Goal: Task Accomplishment & Management: Complete application form

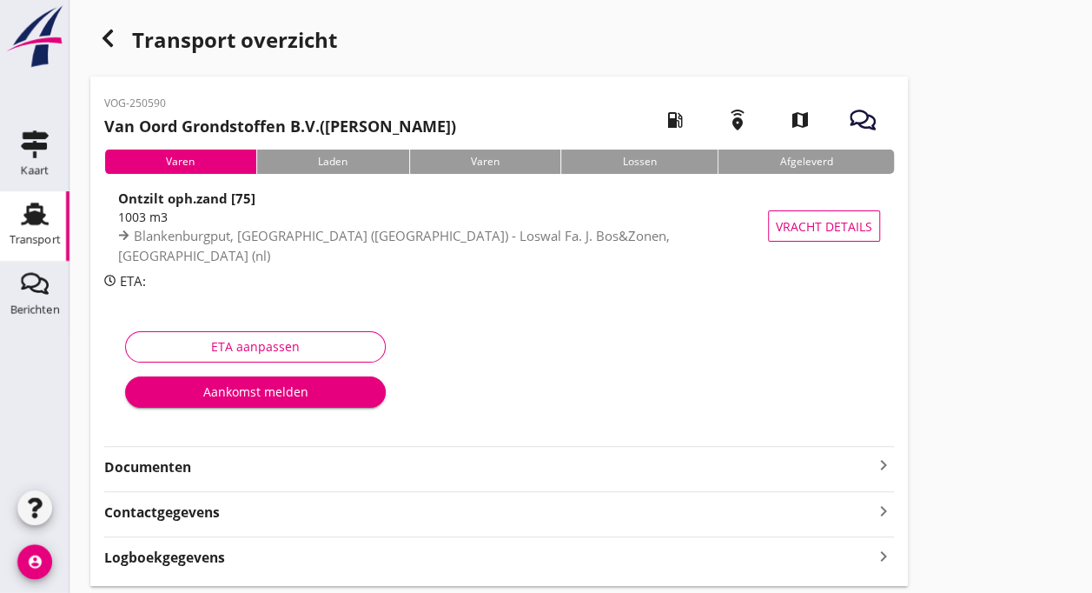
click at [242, 400] on div "Aankomst melden" at bounding box center [255, 391] width 233 height 18
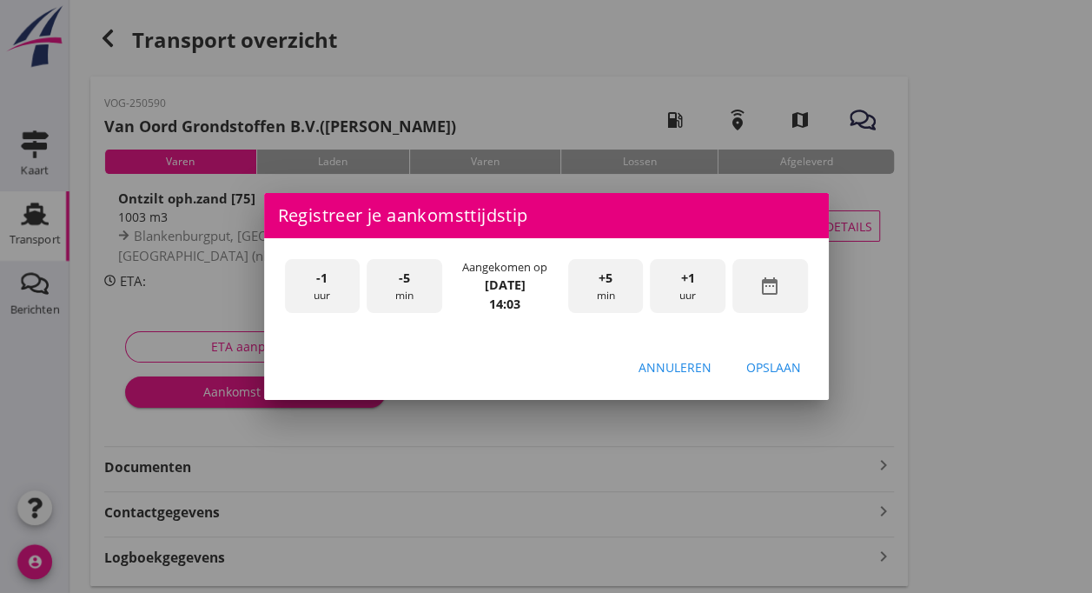
click at [410, 402] on div at bounding box center [546, 296] width 1092 height 593
click at [687, 295] on div "+1 uur" at bounding box center [688, 286] width 76 height 55
click at [611, 301] on div "+5 min" at bounding box center [606, 286] width 76 height 55
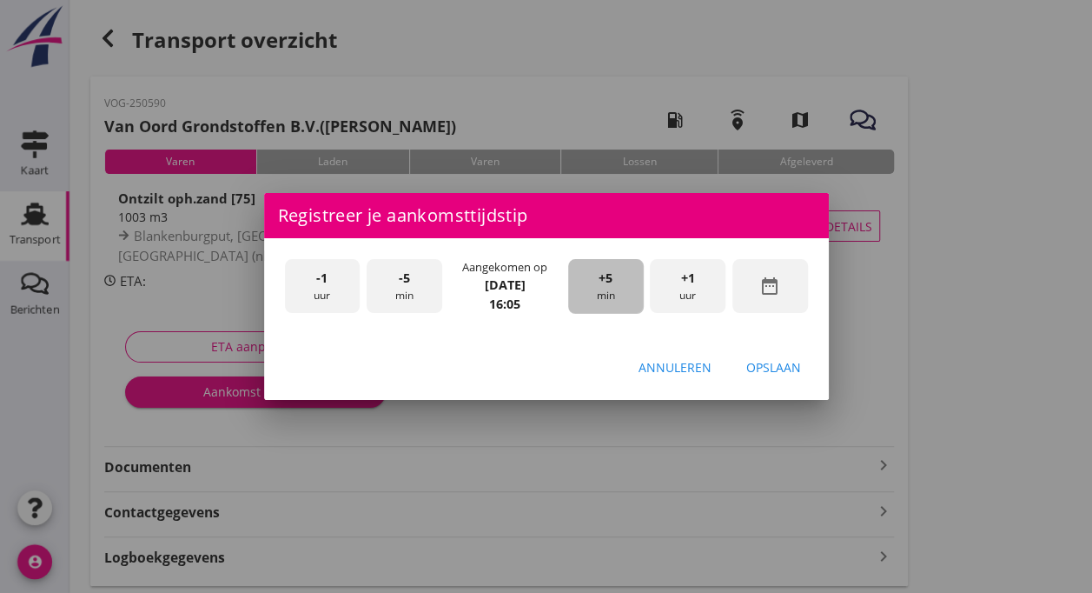
click at [611, 301] on div "+5 min" at bounding box center [606, 286] width 76 height 55
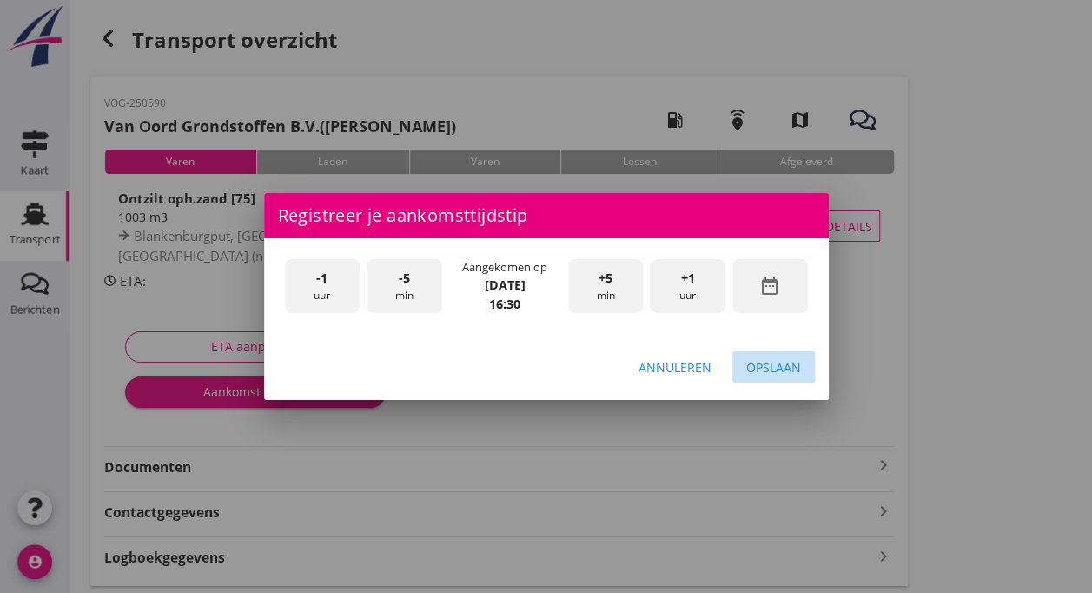
click at [770, 363] on div "Opslaan" at bounding box center [774, 367] width 55 height 18
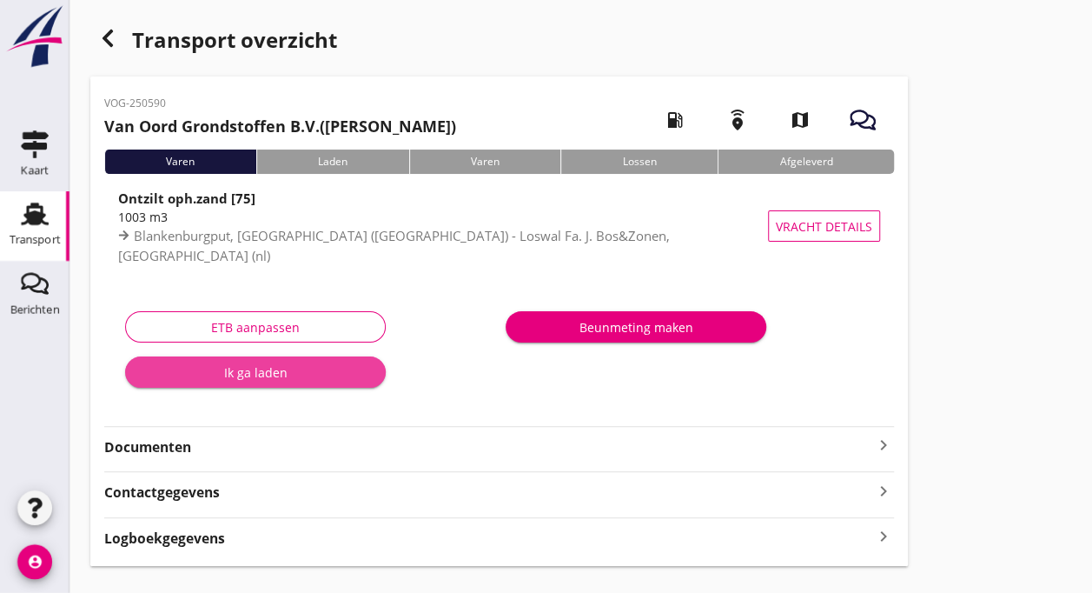
click at [229, 373] on div "Ik ga laden" at bounding box center [255, 372] width 233 height 18
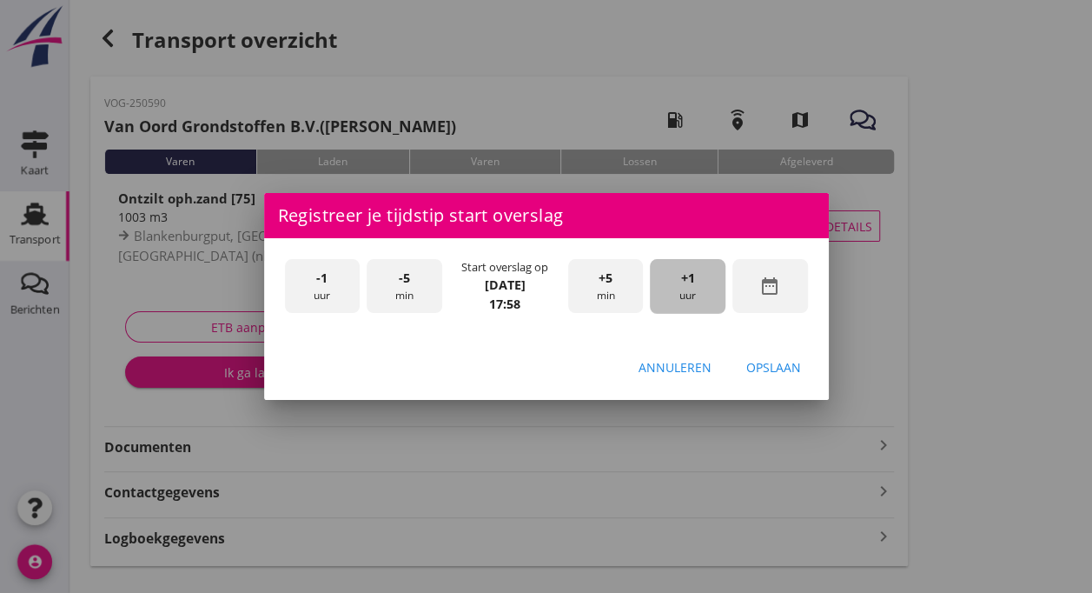
click at [695, 282] on div "+1 uur" at bounding box center [688, 286] width 76 height 55
click at [402, 289] on div "-5 min" at bounding box center [405, 286] width 76 height 55
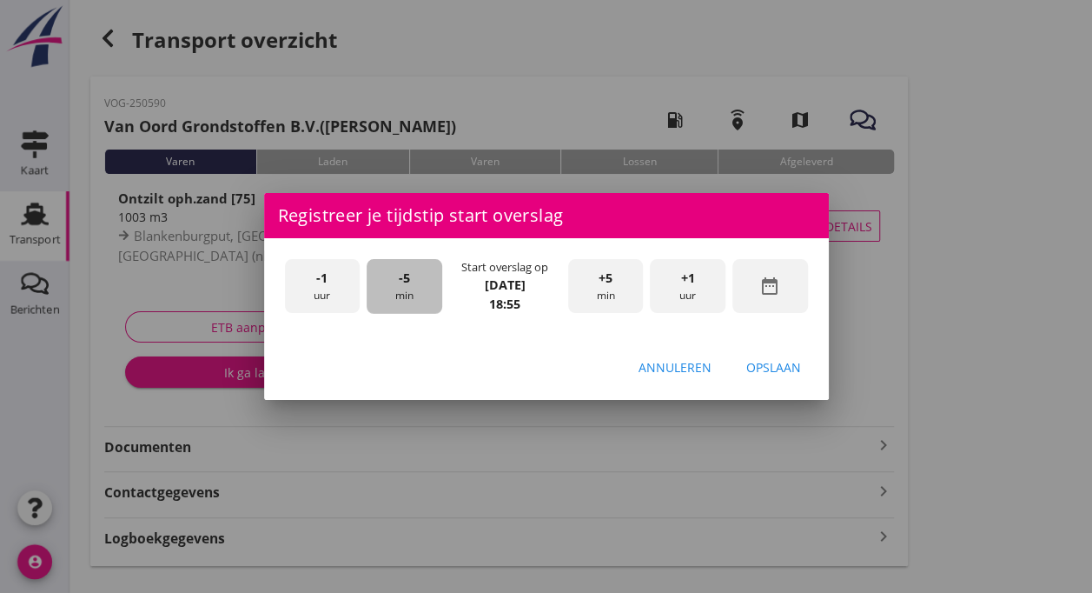
click at [402, 289] on div "-5 min" at bounding box center [405, 286] width 76 height 55
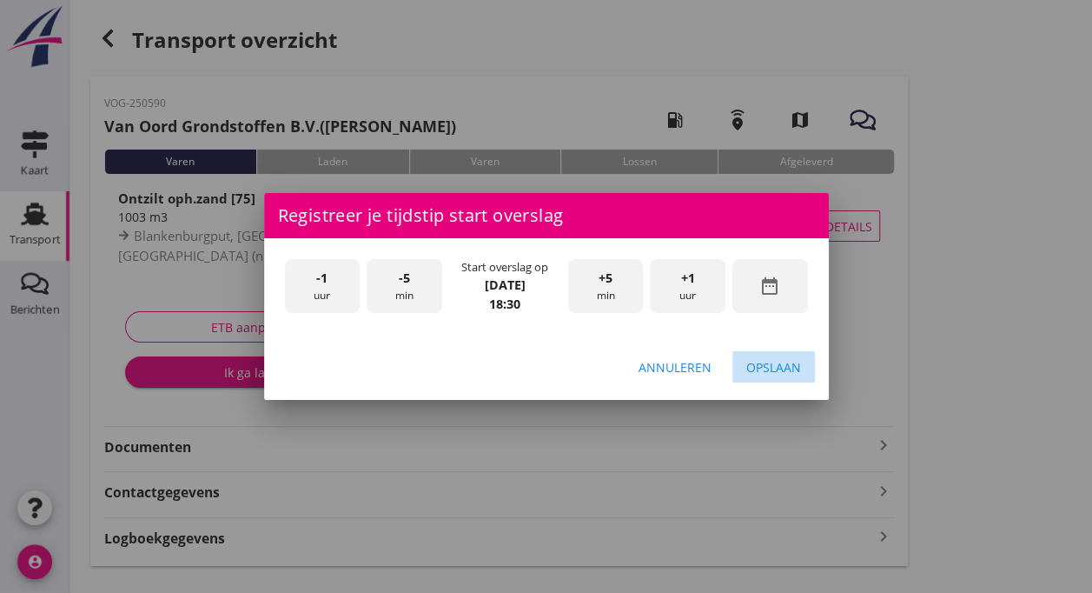
click at [776, 369] on div "Opslaan" at bounding box center [774, 367] width 55 height 18
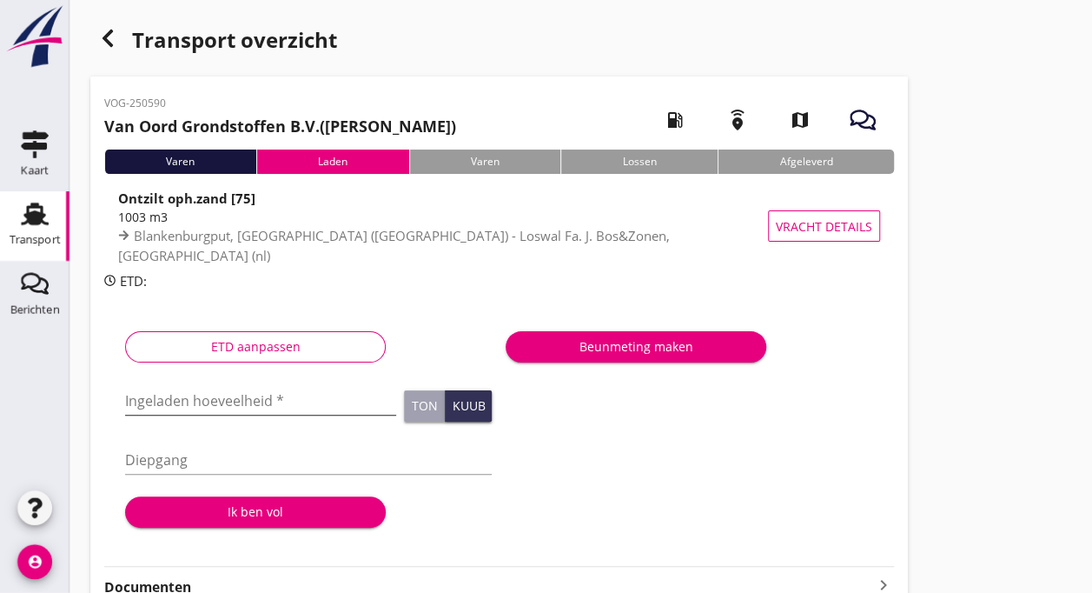
click at [176, 405] on input "Ingeladen hoeveelheid *" at bounding box center [260, 401] width 271 height 28
type input "1003"
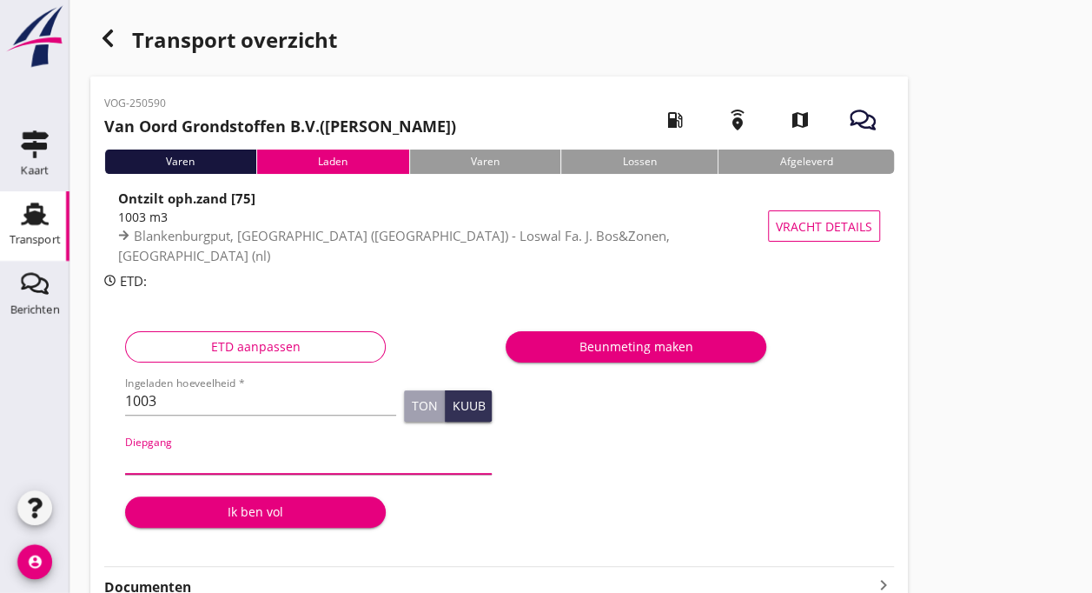
click at [196, 469] on input "Diepgang" at bounding box center [308, 460] width 367 height 28
type input "360"
click at [256, 511] on div "Ik ben vol" at bounding box center [255, 511] width 233 height 18
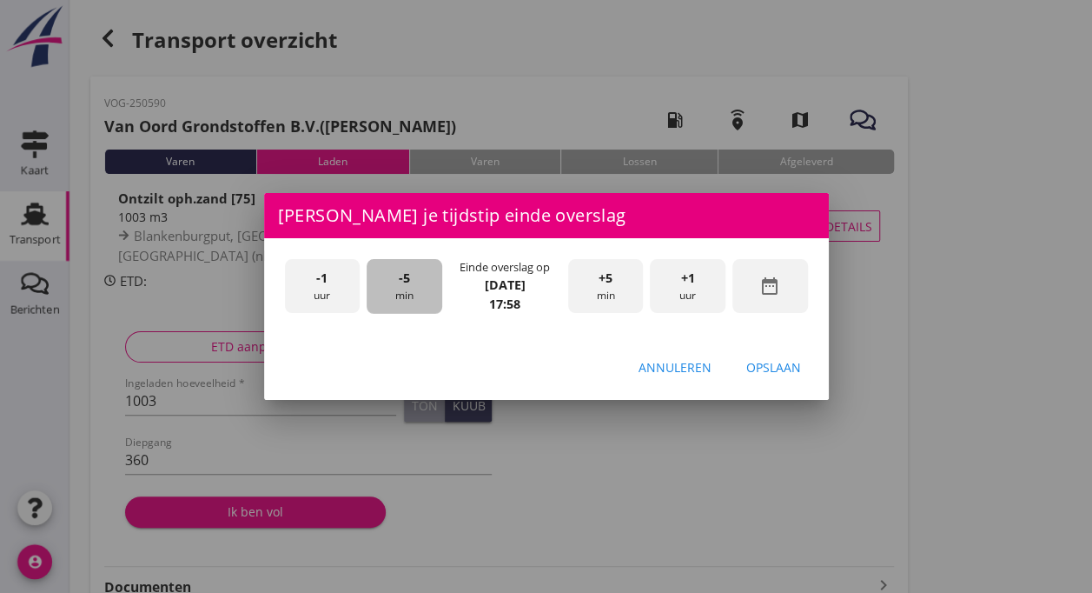
click at [410, 285] on div "-5 min" at bounding box center [405, 286] width 76 height 55
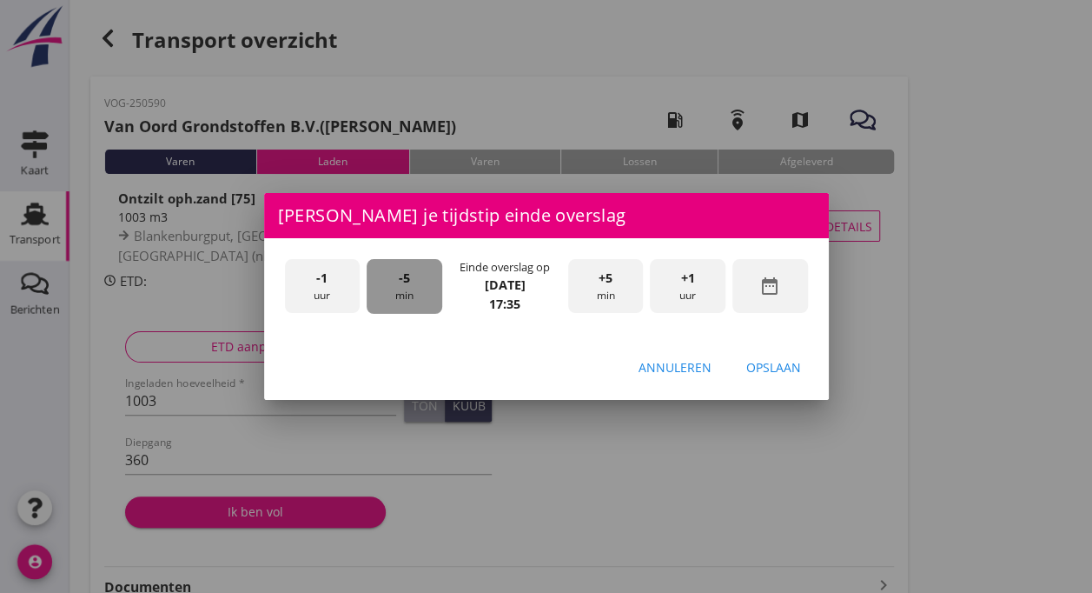
click at [410, 285] on div "-5 min" at bounding box center [405, 286] width 76 height 55
click at [412, 285] on div "-5 min" at bounding box center [405, 286] width 76 height 55
click at [777, 374] on div "Opslaan" at bounding box center [774, 367] width 55 height 18
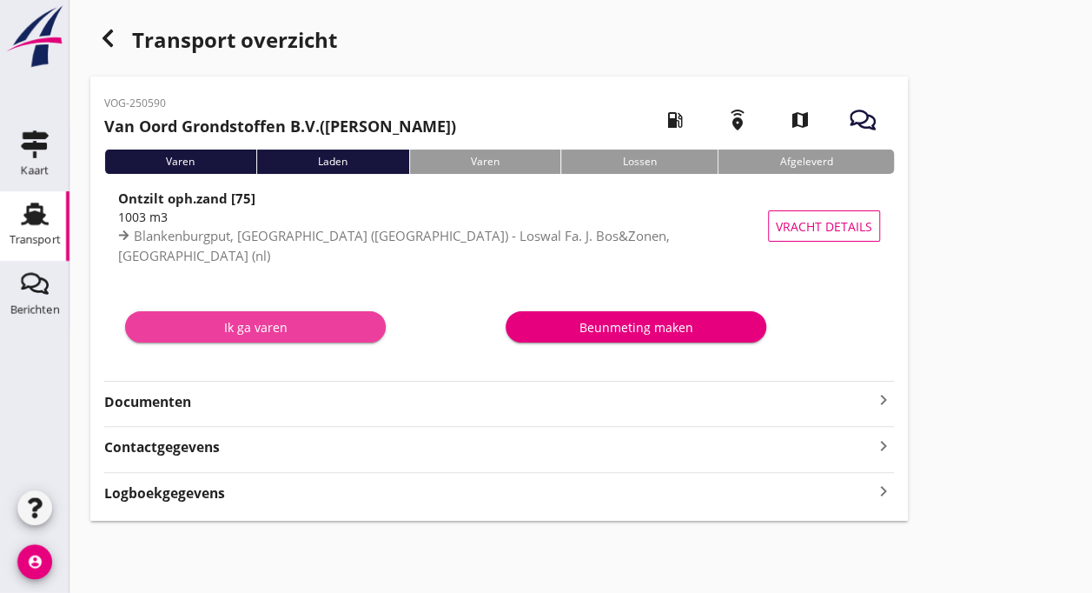
click at [262, 325] on div "Ik ga varen" at bounding box center [255, 327] width 233 height 18
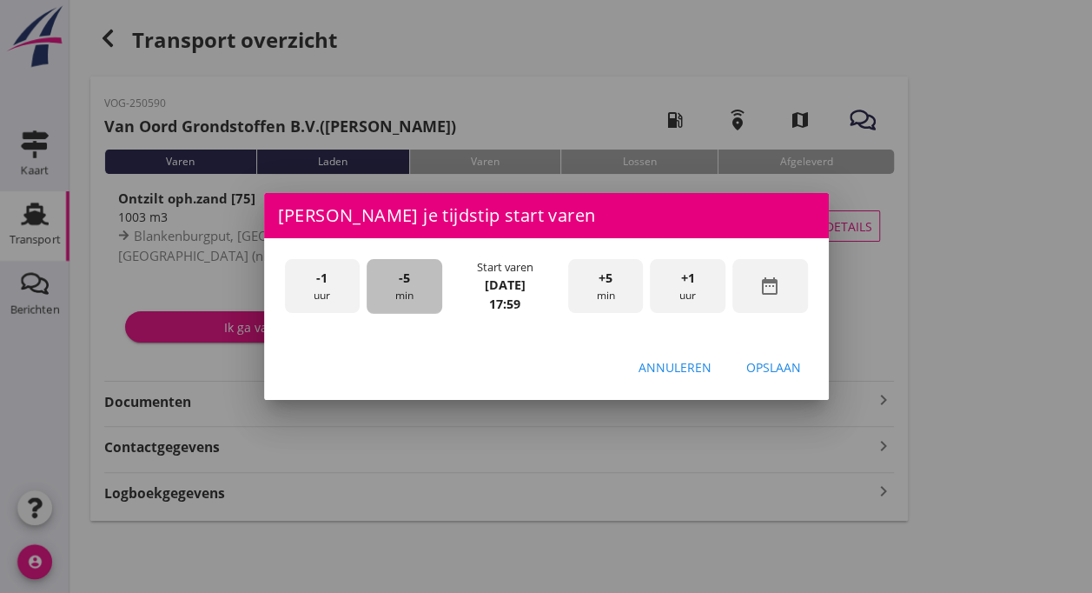
click at [410, 287] on div "-5 min" at bounding box center [405, 286] width 76 height 55
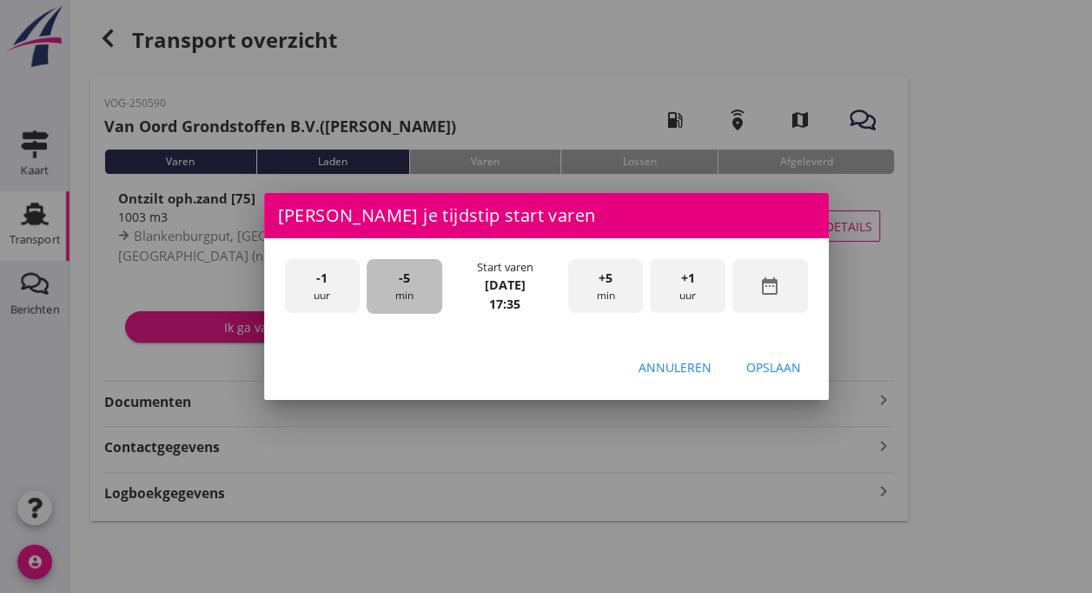
click at [410, 287] on div "-5 min" at bounding box center [405, 286] width 76 height 55
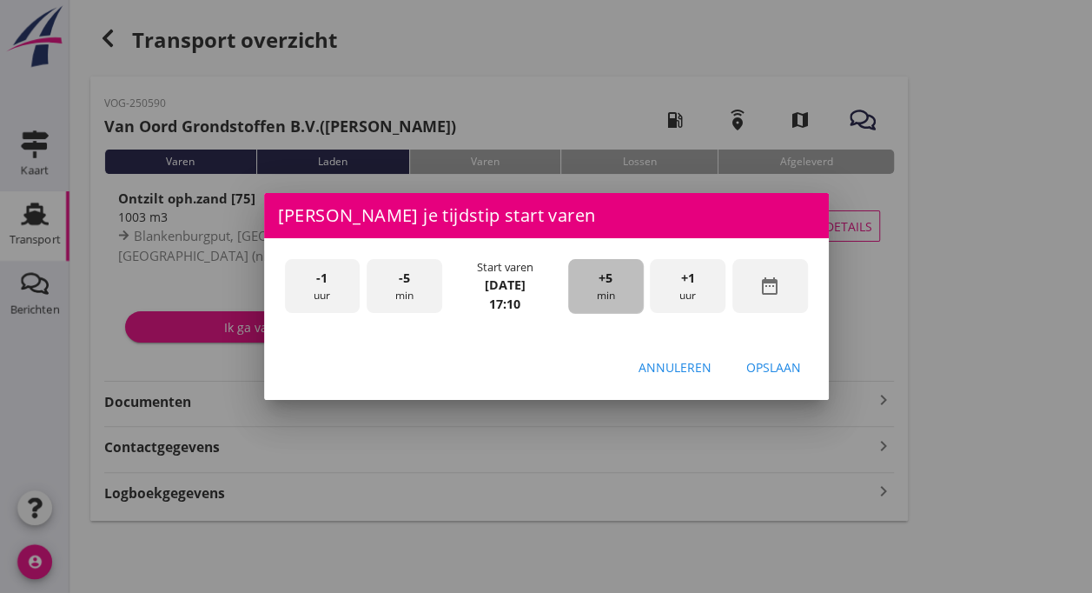
click at [616, 283] on div "+5 min" at bounding box center [606, 286] width 76 height 55
click at [781, 368] on div "Opslaan" at bounding box center [774, 367] width 55 height 18
